Goal: Transaction & Acquisition: Book appointment/travel/reservation

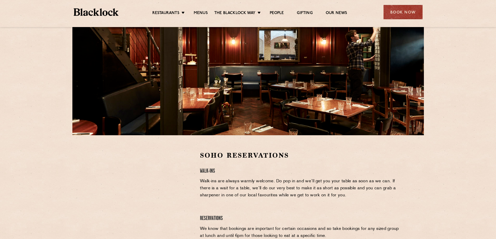
scroll to position [78, 0]
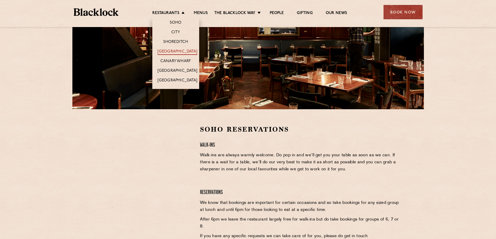
click at [182, 49] on link "[GEOGRAPHIC_DATA]" at bounding box center [178, 52] width 40 height 6
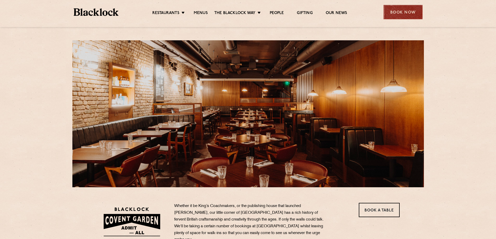
click at [406, 10] on div "Book Now" at bounding box center [403, 12] width 39 height 14
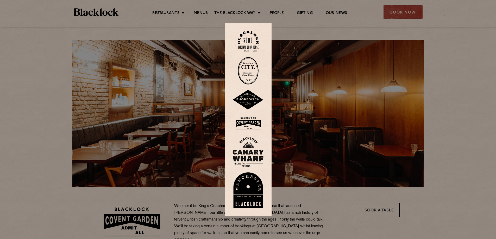
click at [254, 120] on img at bounding box center [248, 123] width 31 height 17
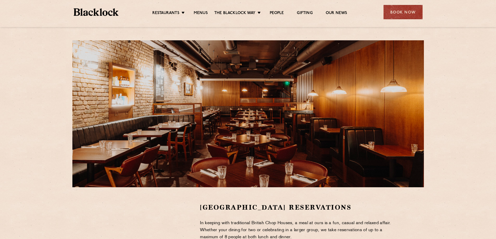
scroll to position [130, 0]
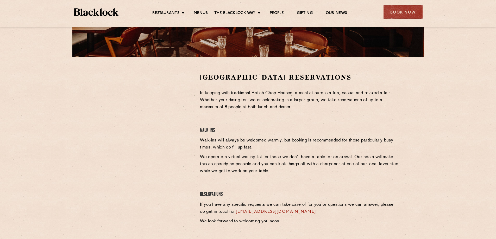
click at [138, 172] on div at bounding box center [144, 150] width 104 height 155
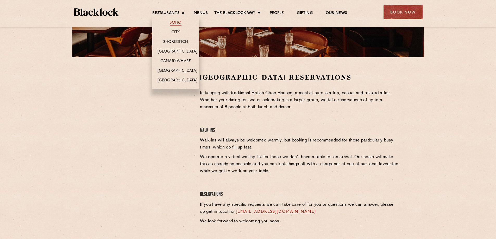
click at [178, 23] on link "Soho" at bounding box center [176, 23] width 12 height 6
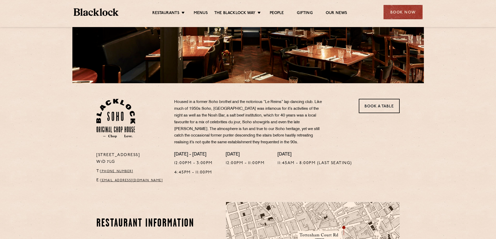
scroll to position [130, 0]
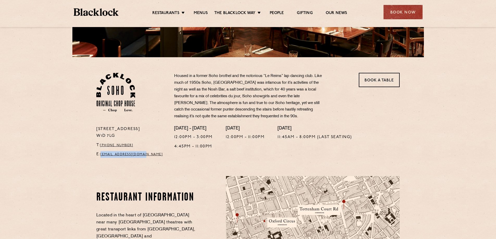
drag, startPoint x: 158, startPoint y: 154, endPoint x: 102, endPoint y: 151, distance: 56.3
click at [102, 151] on div "24 Great Windmill Street W1D 7LG T: +44 20 3441 6996 E: soho@theblacklock.com" at bounding box center [131, 143] width 78 height 35
copy link "soho@theblacklock.com"
